Goal: Information Seeking & Learning: Learn about a topic

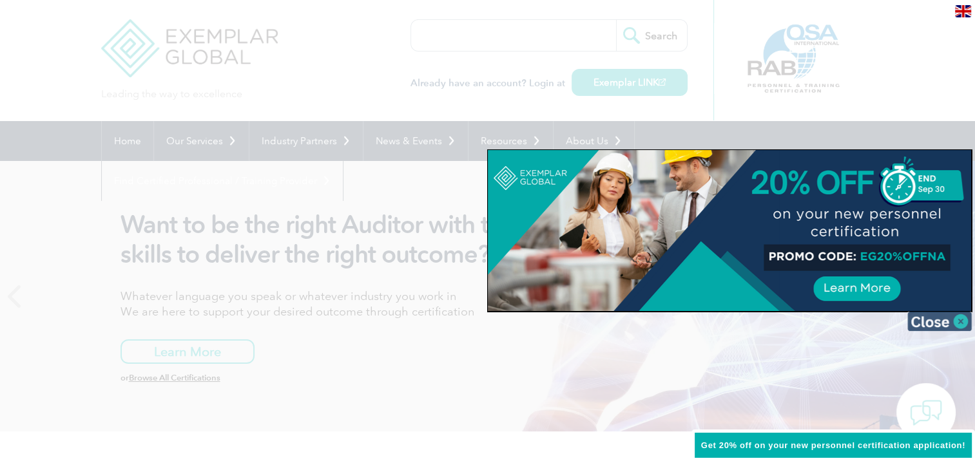
click at [956, 315] on img at bounding box center [939, 321] width 64 height 19
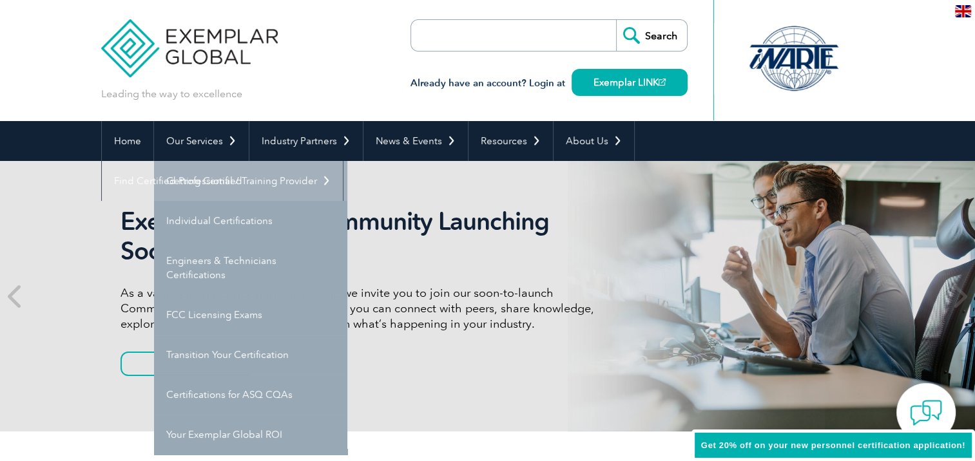
click at [218, 177] on link "Getting Certified" at bounding box center [250, 181] width 193 height 40
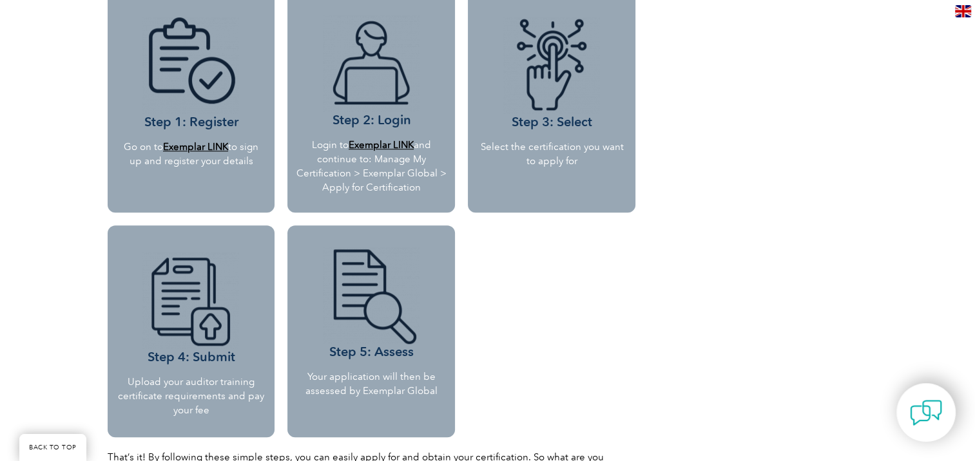
scroll to position [1196, 0]
click at [397, 385] on p "Your application will then be assessed by Exemplar Global" at bounding box center [371, 384] width 159 height 28
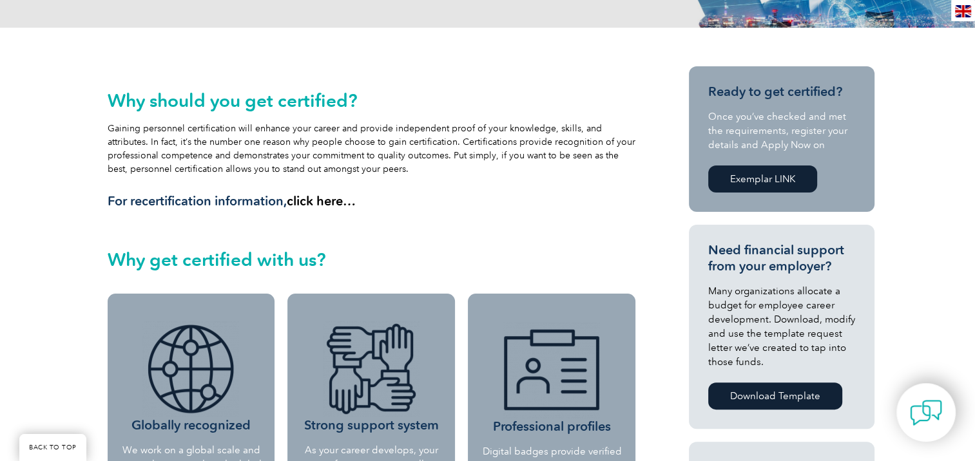
scroll to position [0, 0]
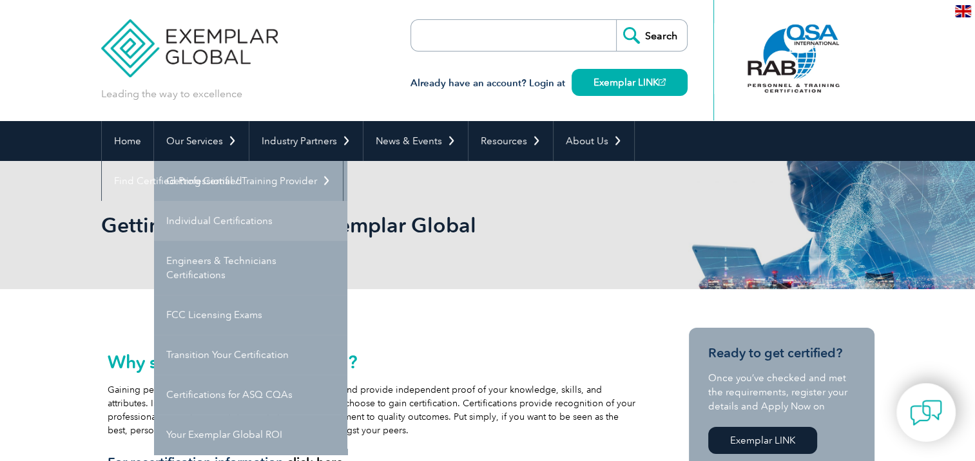
click at [226, 216] on link "Individual Certifications" at bounding box center [250, 221] width 193 height 40
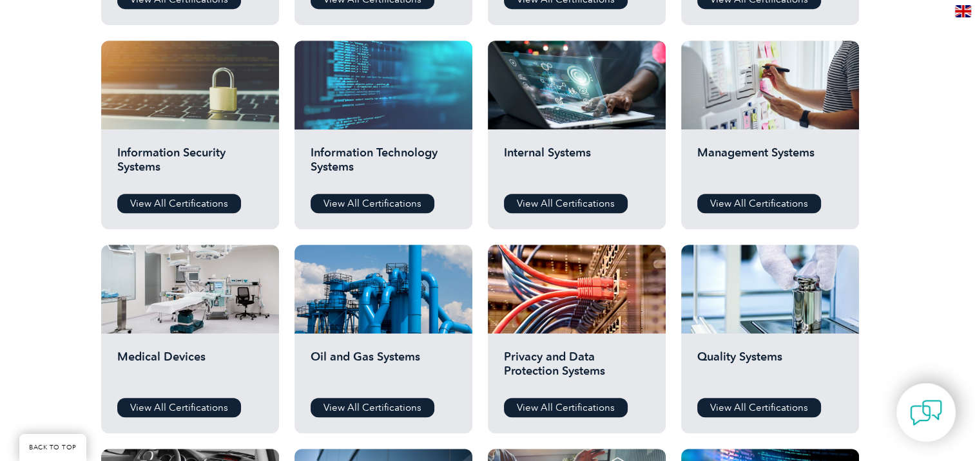
scroll to position [679, 0]
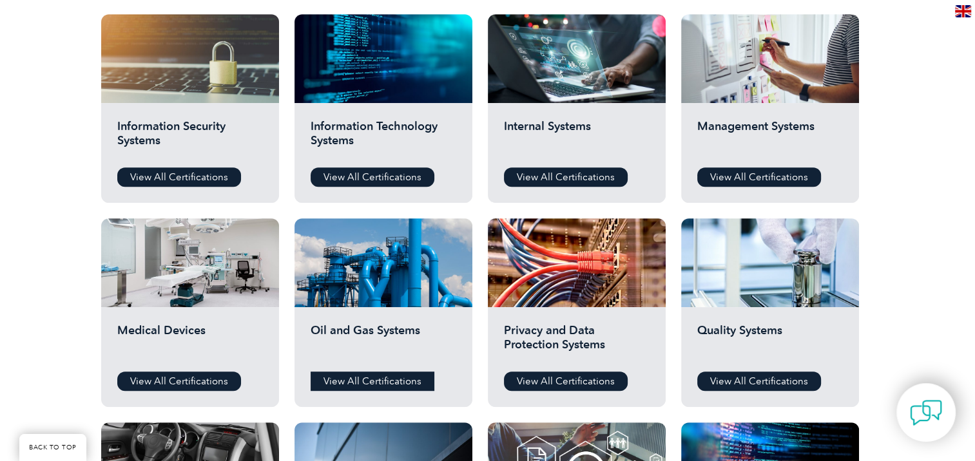
click at [371, 382] on link "View All Certifications" at bounding box center [373, 381] width 124 height 19
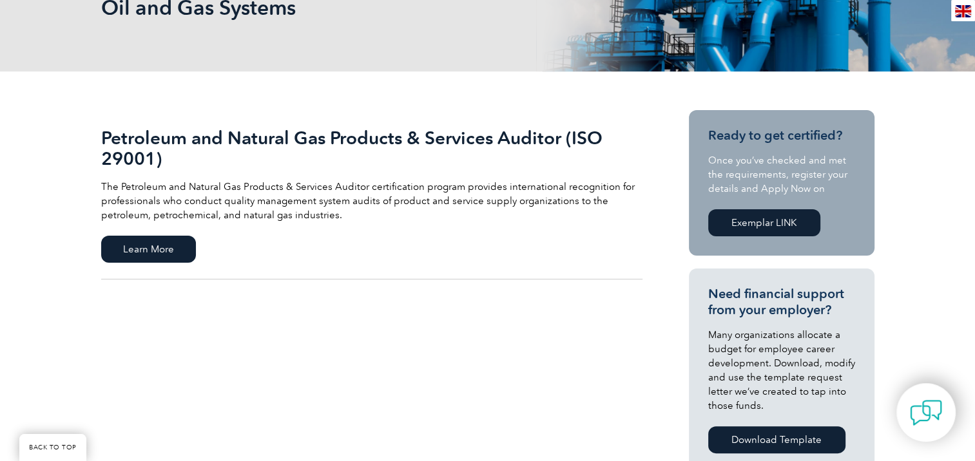
scroll to position [226, 0]
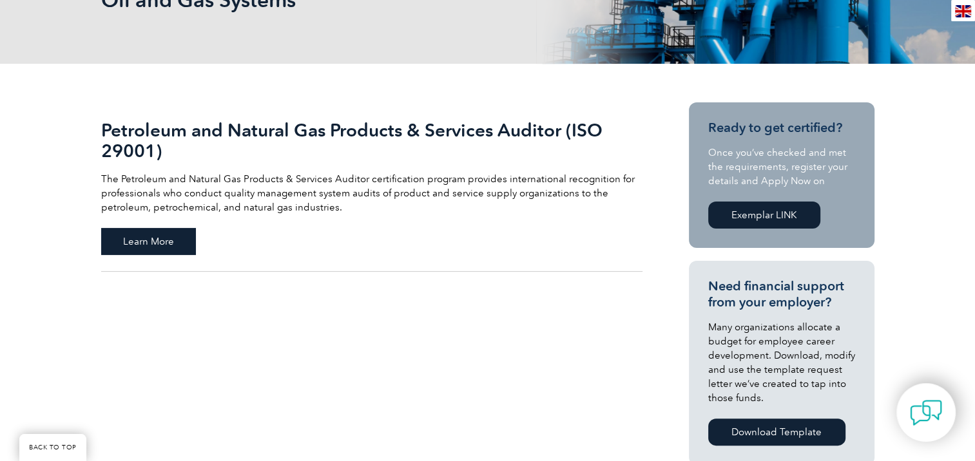
click at [135, 246] on span "Learn More" at bounding box center [148, 241] width 95 height 27
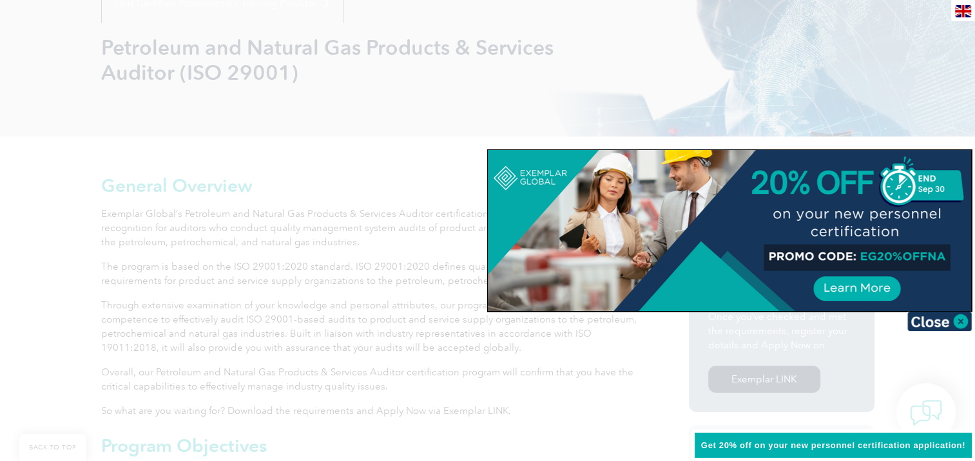
scroll to position [178, 0]
click at [942, 317] on img at bounding box center [939, 321] width 64 height 19
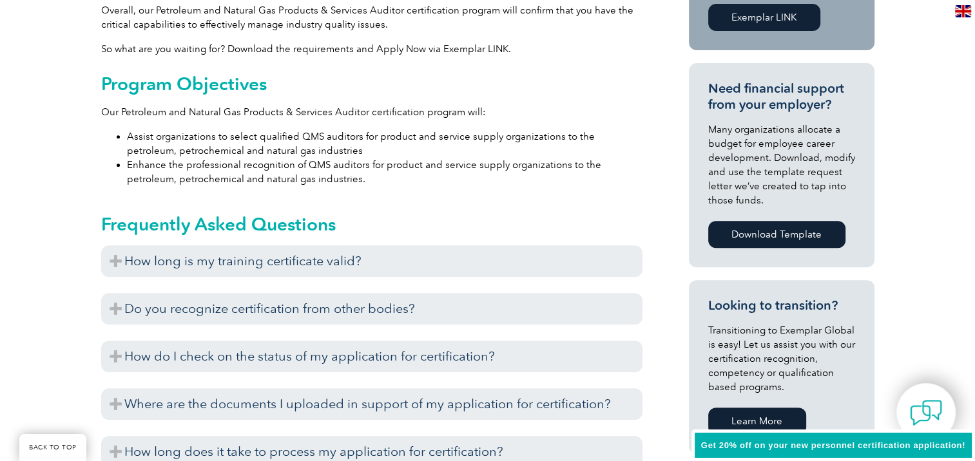
scroll to position [541, 0]
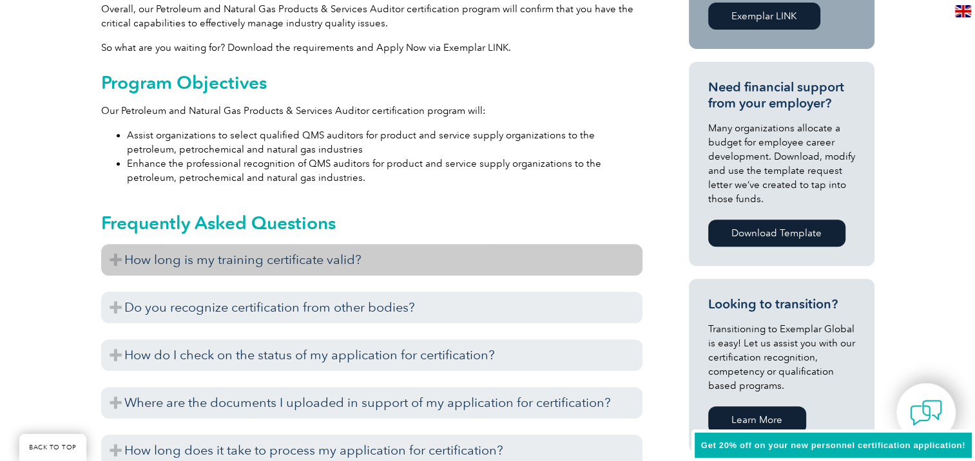
click at [246, 262] on h3 "How long is my training certificate valid?" at bounding box center [371, 260] width 541 height 32
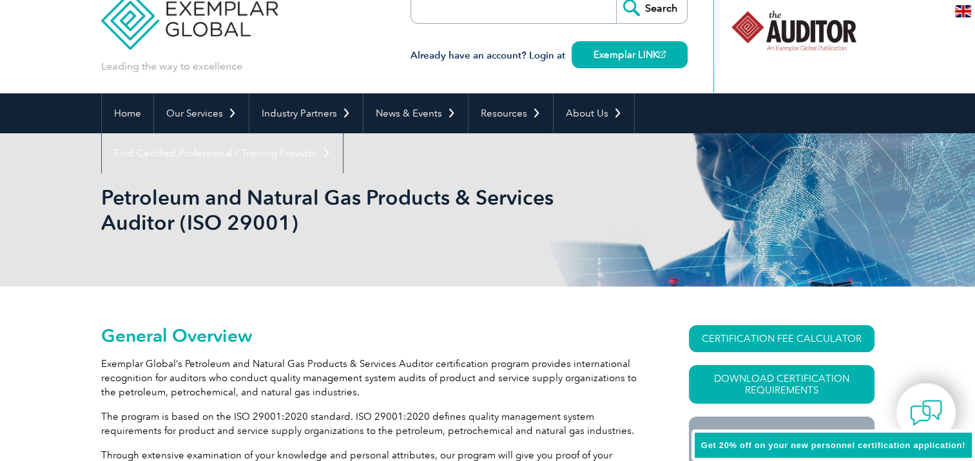
scroll to position [0, 0]
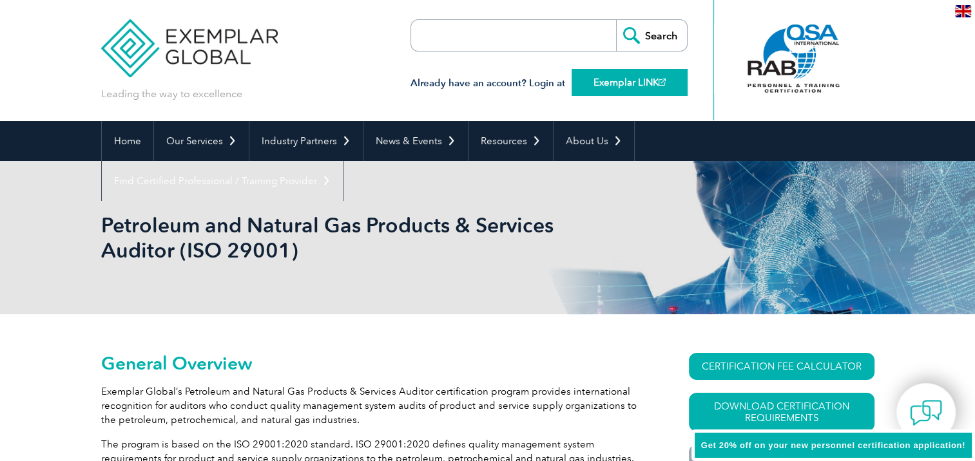
click at [615, 77] on link "Exemplar LINK" at bounding box center [630, 82] width 116 height 27
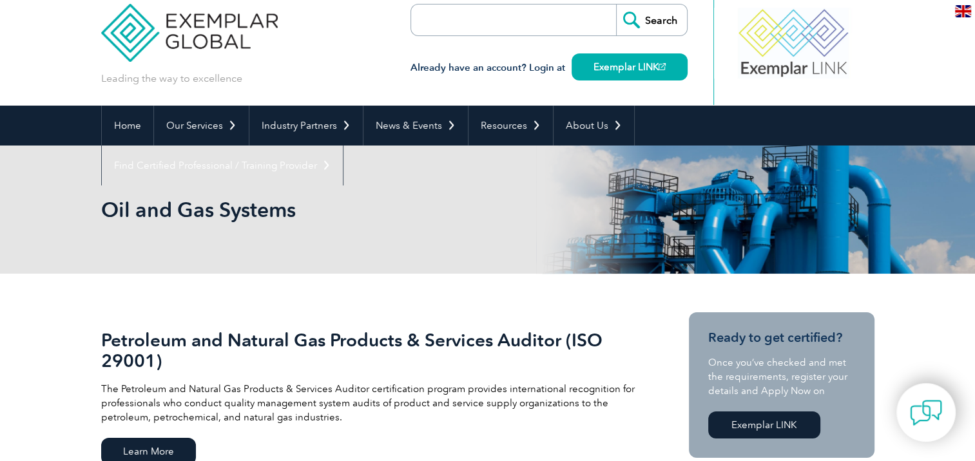
scroll to position [8, 0]
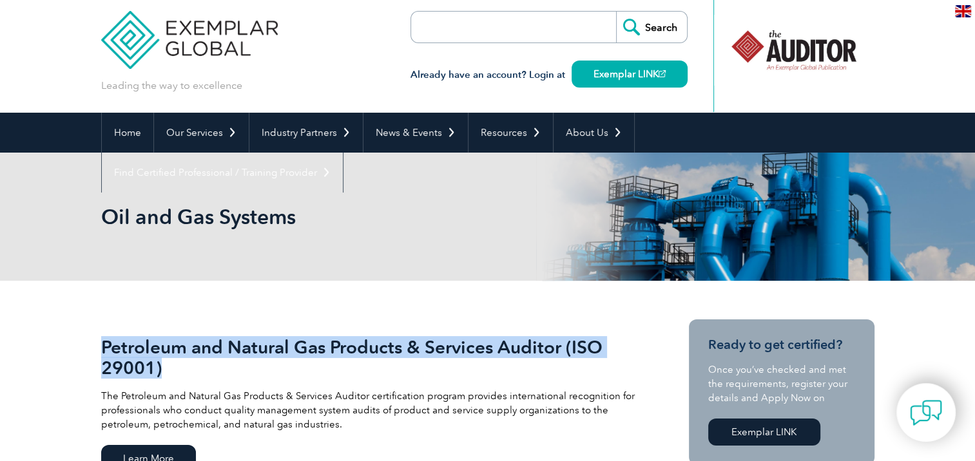
drag, startPoint x: 99, startPoint y: 347, endPoint x: 179, endPoint y: 364, distance: 81.2
copy h2 "Petroleum and Natural Gas Products & Services Auditor (ISO 29001)"
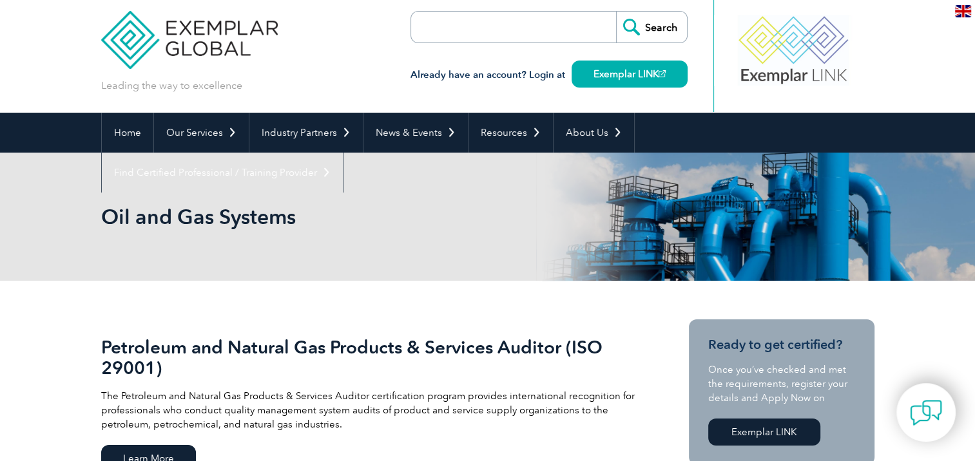
click at [543, 75] on h3 "Already have an account? Login at Exemplar LINK" at bounding box center [549, 75] width 277 height 16
click at [492, 75] on h3 "Already have an account? Login at Exemplar LINK" at bounding box center [549, 75] width 277 height 16
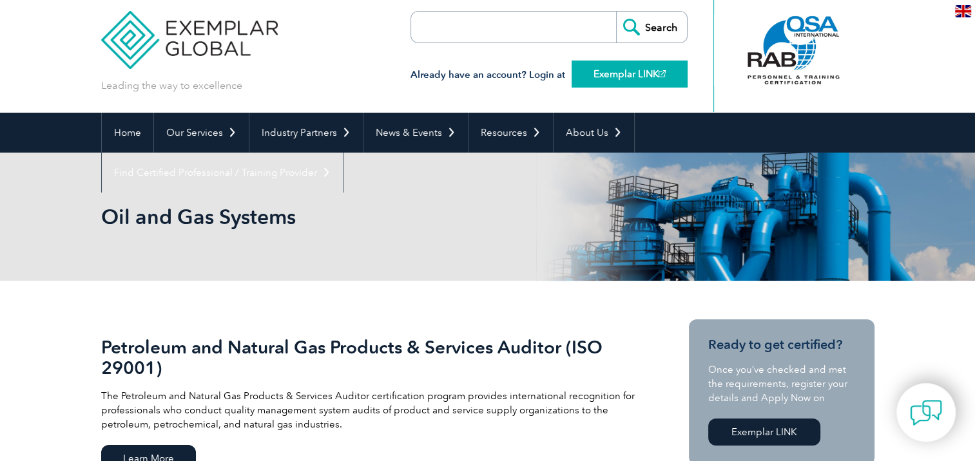
click at [601, 77] on link "Exemplar LINK" at bounding box center [630, 74] width 116 height 27
